Goal: Information Seeking & Learning: Learn about a topic

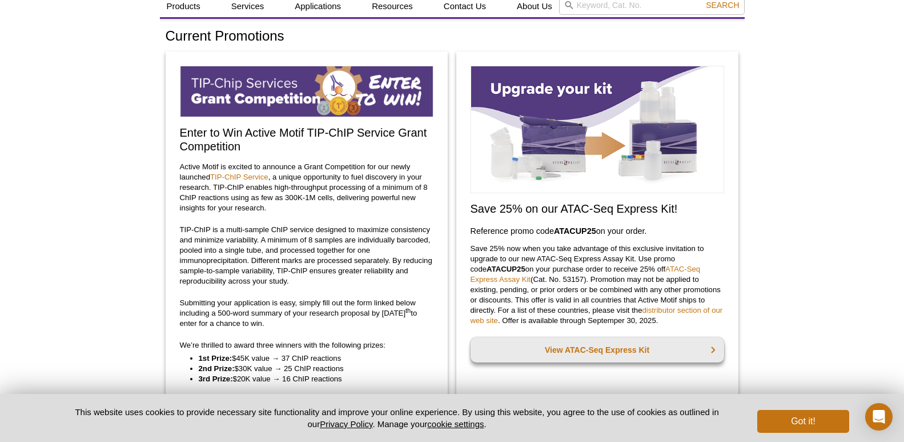
scroll to position [57, 0]
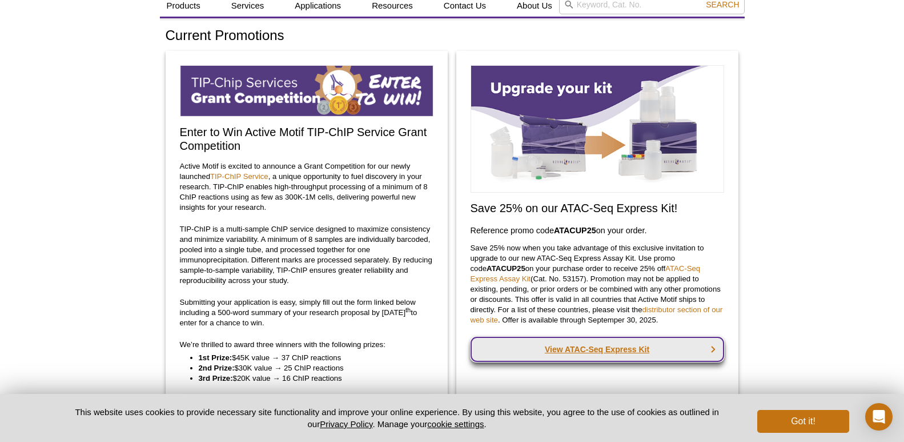
click at [614, 358] on link "View ATAC-Seq Express Kit" at bounding box center [598, 348] width 254 height 25
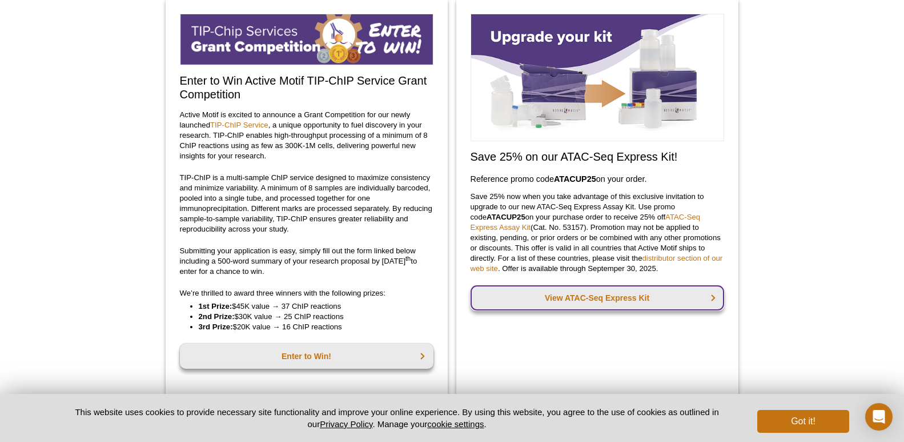
scroll to position [268, 0]
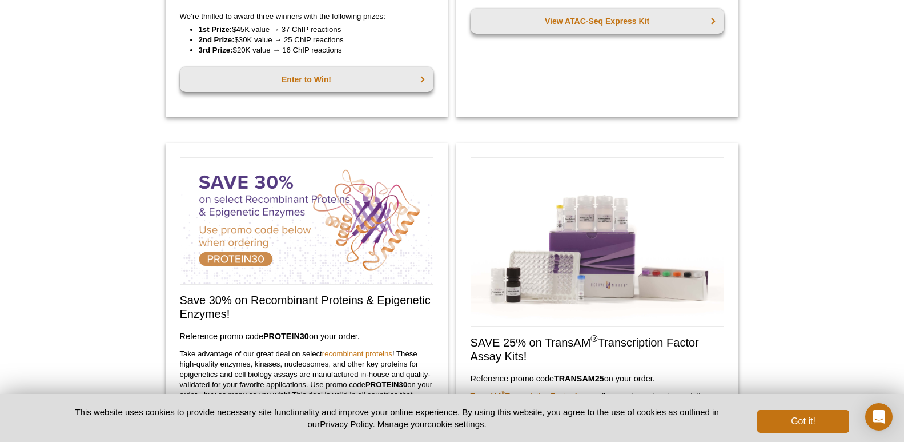
scroll to position [537, 0]
